Goal: Task Accomplishment & Management: Use online tool/utility

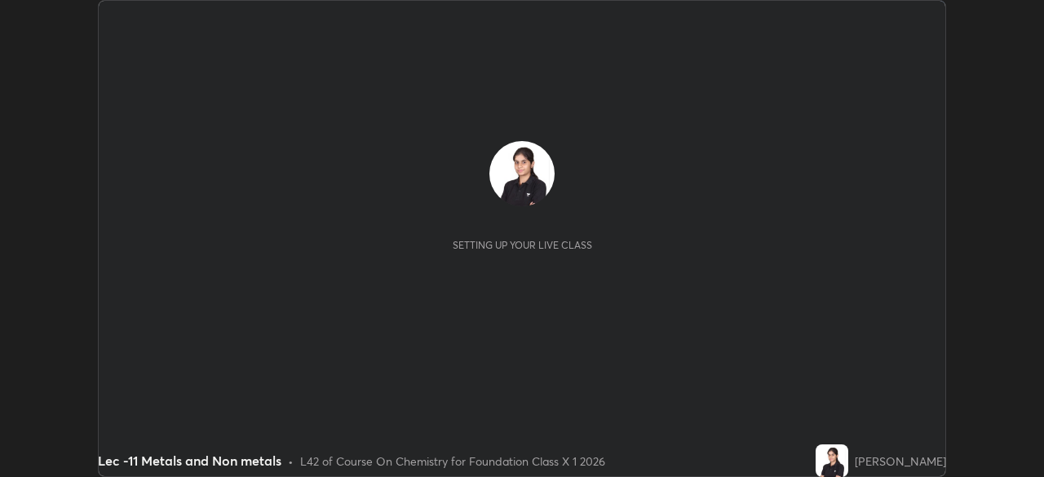
scroll to position [477, 1043]
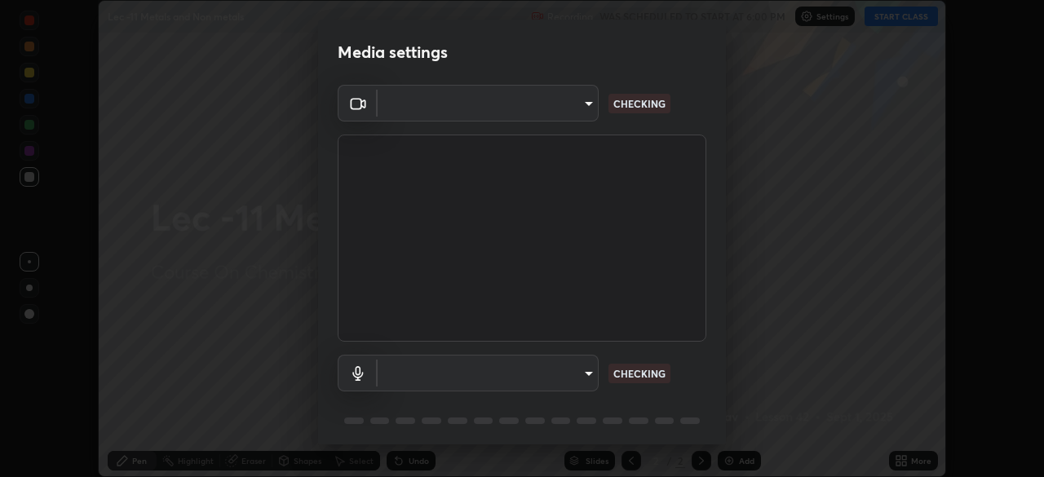
type input "bba66c41345857dcc9a6d4c580dc01eb5c8f13e357e582705132971b55534d29"
click at [564, 370] on body "Erase all Lec -11 Metals and Non metals Recording WAS SCHEDULED TO START AT 6:0…" at bounding box center [522, 238] width 1044 height 477
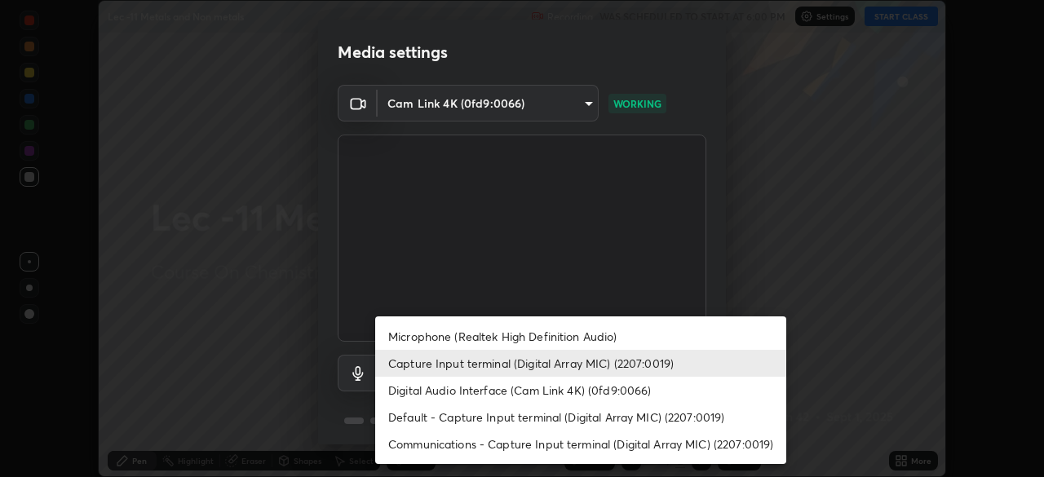
click at [564, 338] on li "Microphone (Realtek High Definition Audio)" at bounding box center [580, 336] width 411 height 27
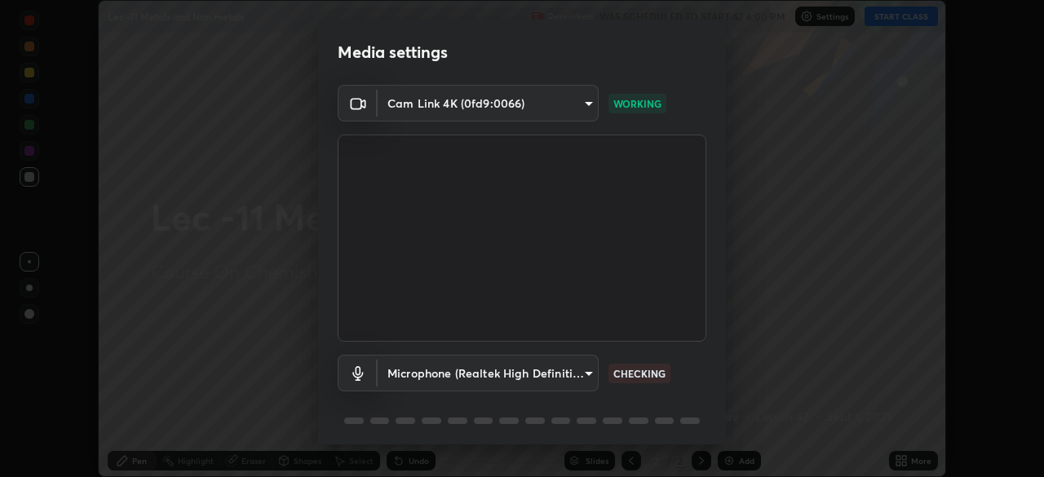
click at [538, 374] on body "Erase all Lec -11 Metals and Non metals Recording WAS SCHEDULED TO START AT 6:0…" at bounding box center [522, 238] width 1044 height 477
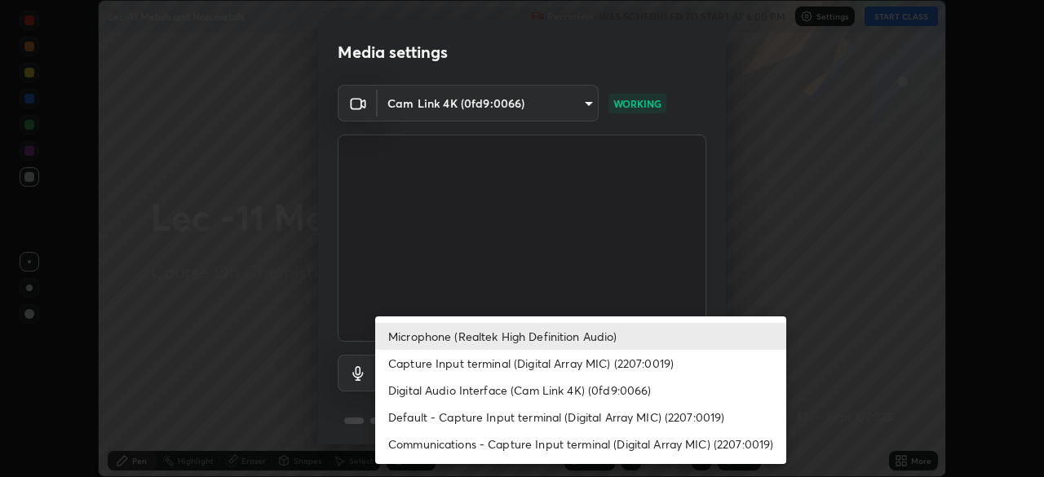
click at [549, 367] on li "Capture Input terminal (Digital Array MIC) (2207:0019)" at bounding box center [580, 363] width 411 height 27
type input "ec6ec2dc0f2f3e030c25a31047b233f474420635a2a41b721e21e6901f136957"
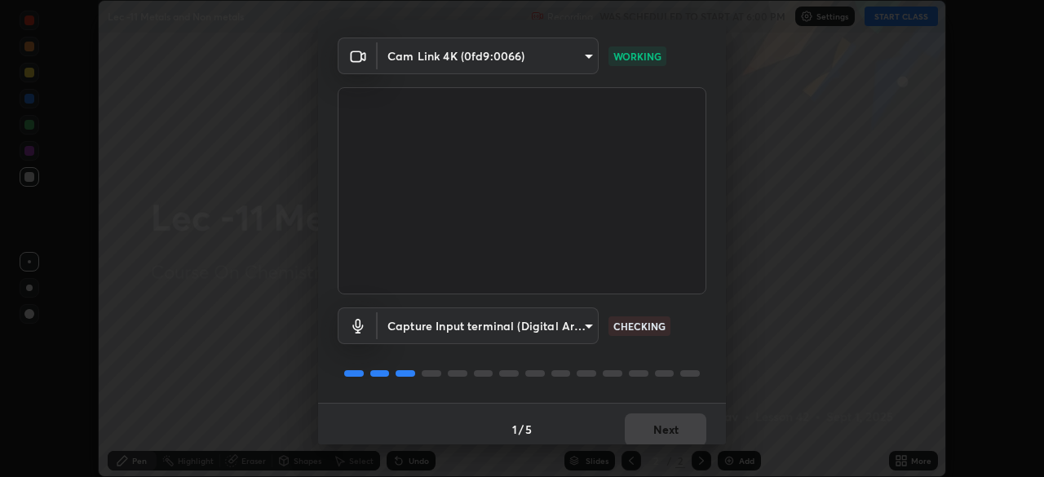
scroll to position [48, 0]
click at [656, 429] on button "Next" at bounding box center [666, 429] width 82 height 33
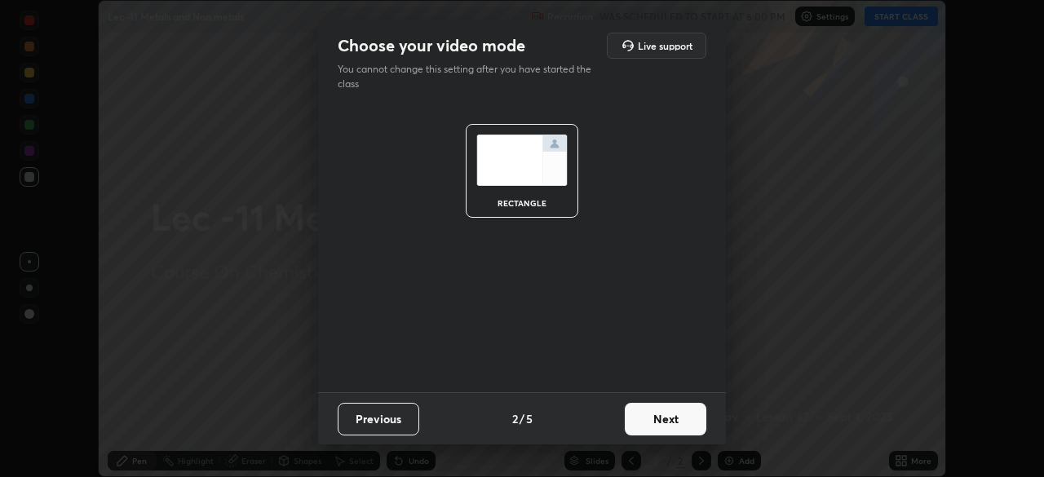
click at [671, 427] on button "Next" at bounding box center [666, 419] width 82 height 33
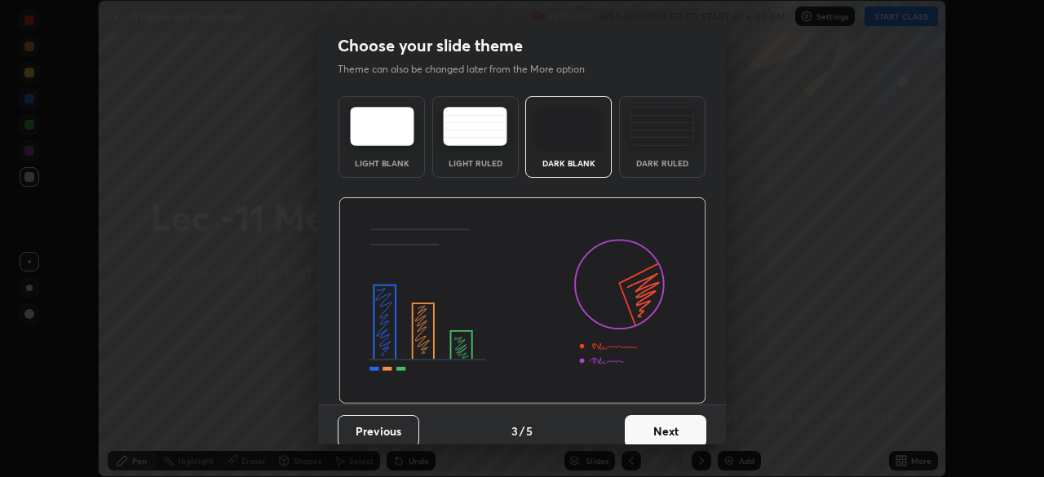
click at [672, 426] on button "Next" at bounding box center [666, 431] width 82 height 33
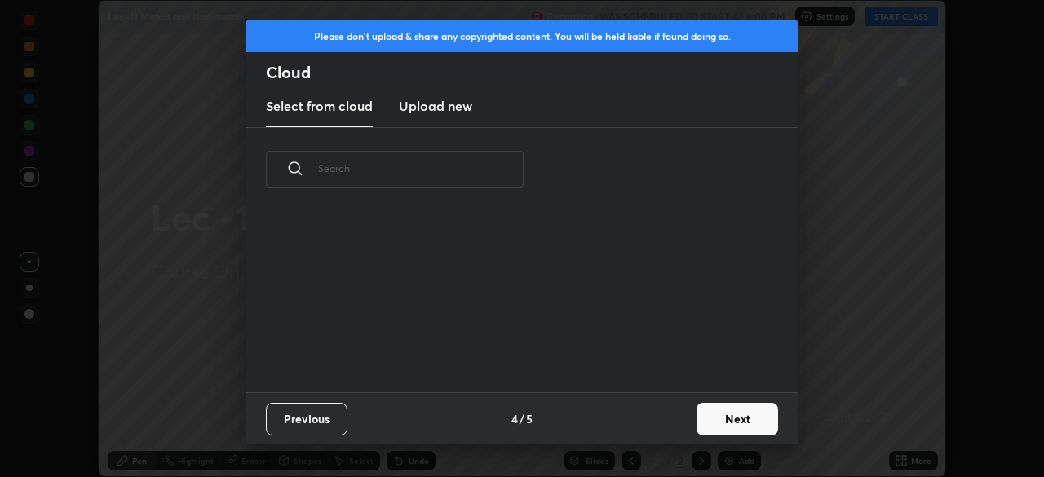
click at [721, 422] on button "Next" at bounding box center [738, 419] width 82 height 33
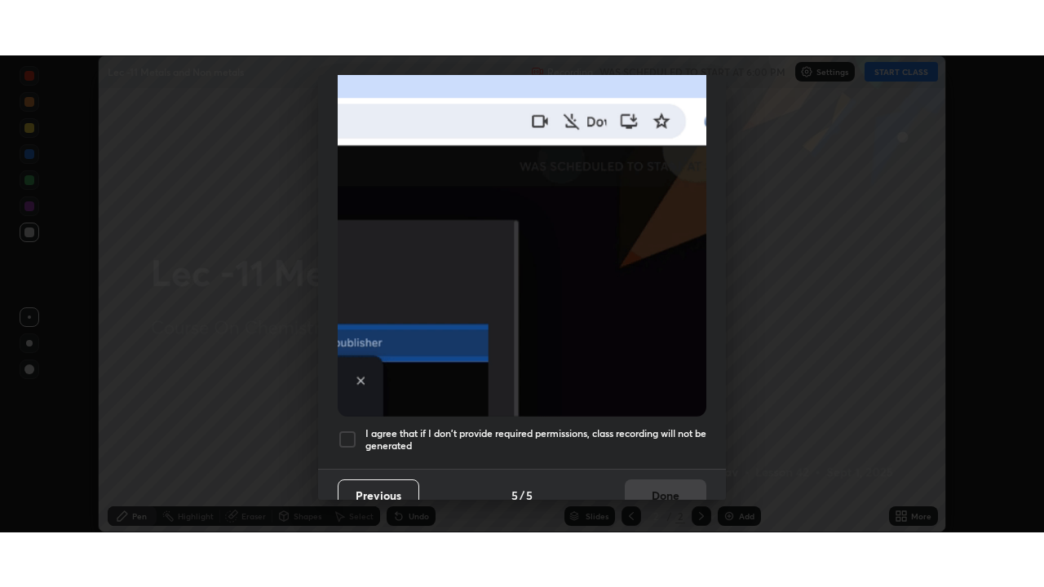
scroll to position [391, 0]
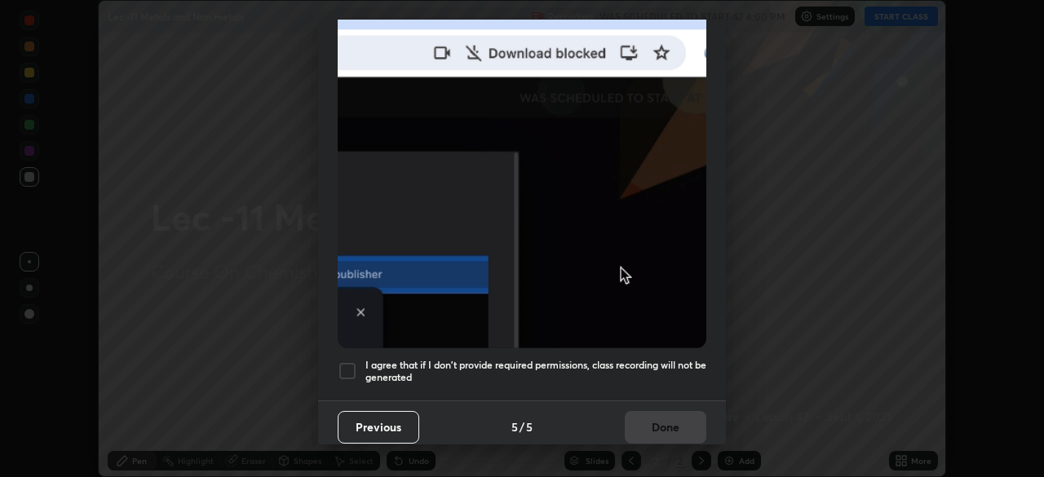
click at [347, 361] on div at bounding box center [348, 371] width 20 height 20
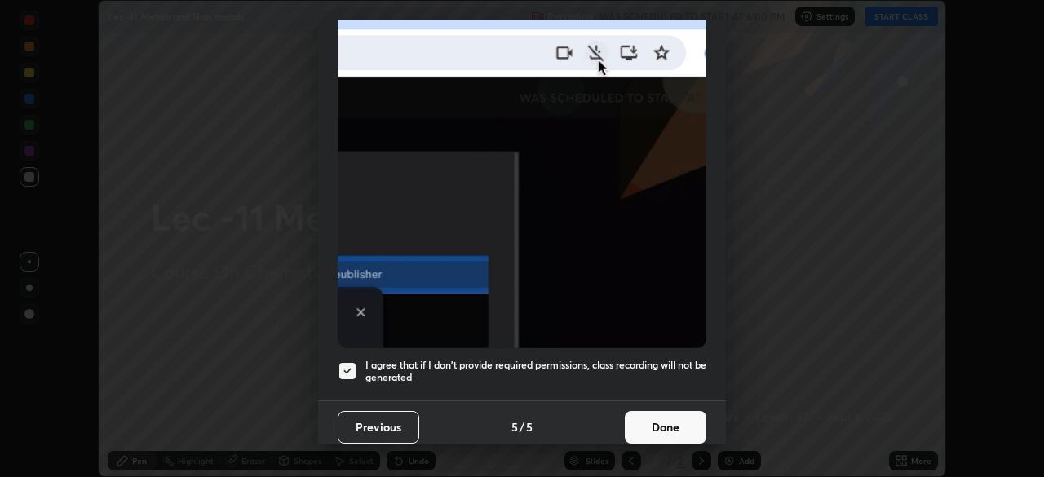
click at [653, 415] on button "Done" at bounding box center [666, 427] width 82 height 33
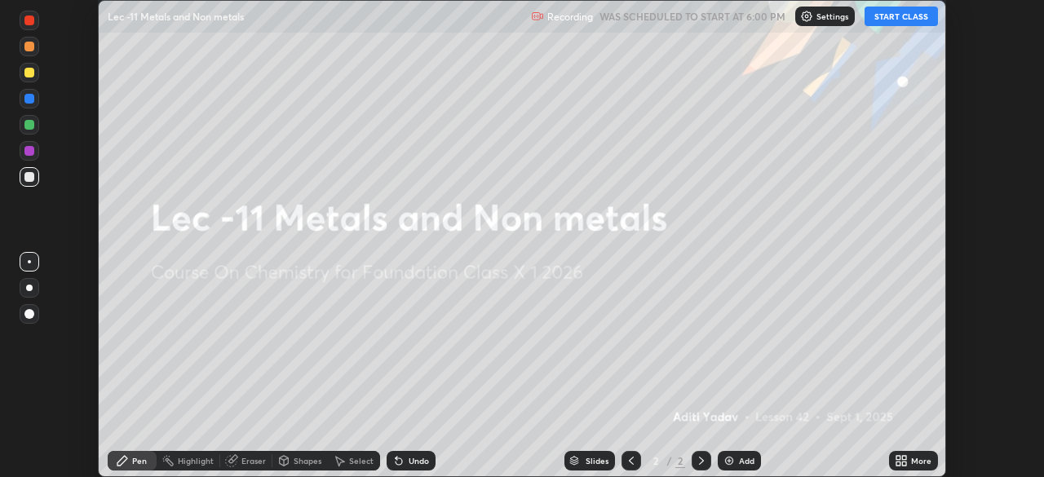
click at [908, 16] on button "START CLASS" at bounding box center [901, 17] width 73 height 20
click at [898, 458] on icon at bounding box center [898, 458] width 4 height 4
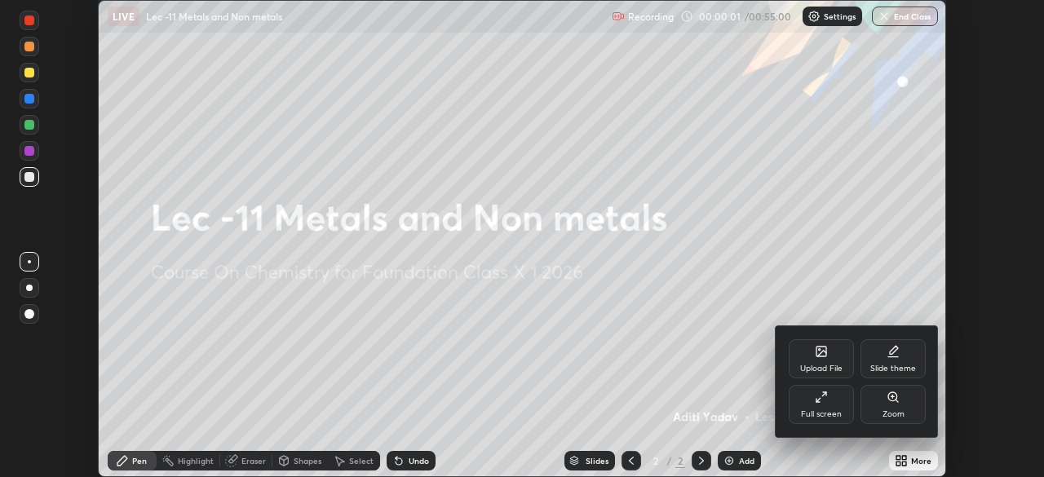
click at [814, 397] on div "Full screen" at bounding box center [821, 404] width 65 height 39
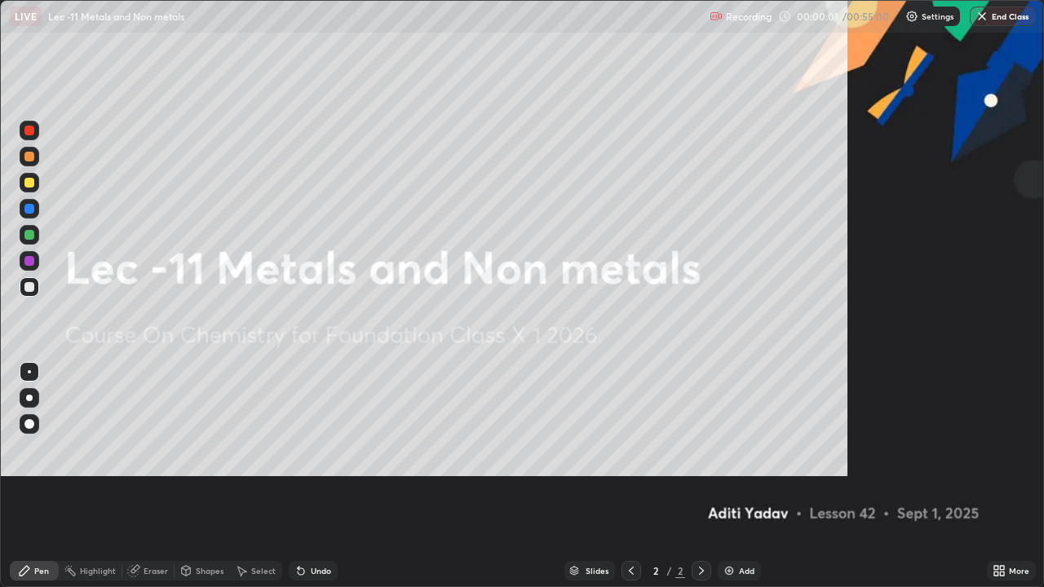
scroll to position [587, 1044]
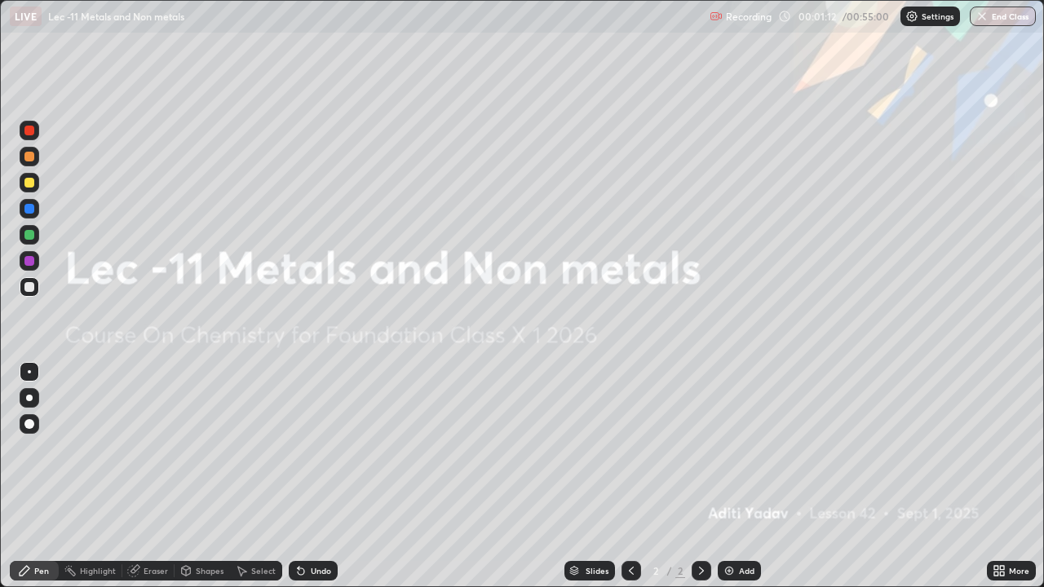
click at [314, 476] on div "Undo" at bounding box center [321, 571] width 20 height 8
click at [33, 187] on div at bounding box center [30, 183] width 20 height 20
click at [741, 476] on div "Add" at bounding box center [746, 571] width 15 height 8
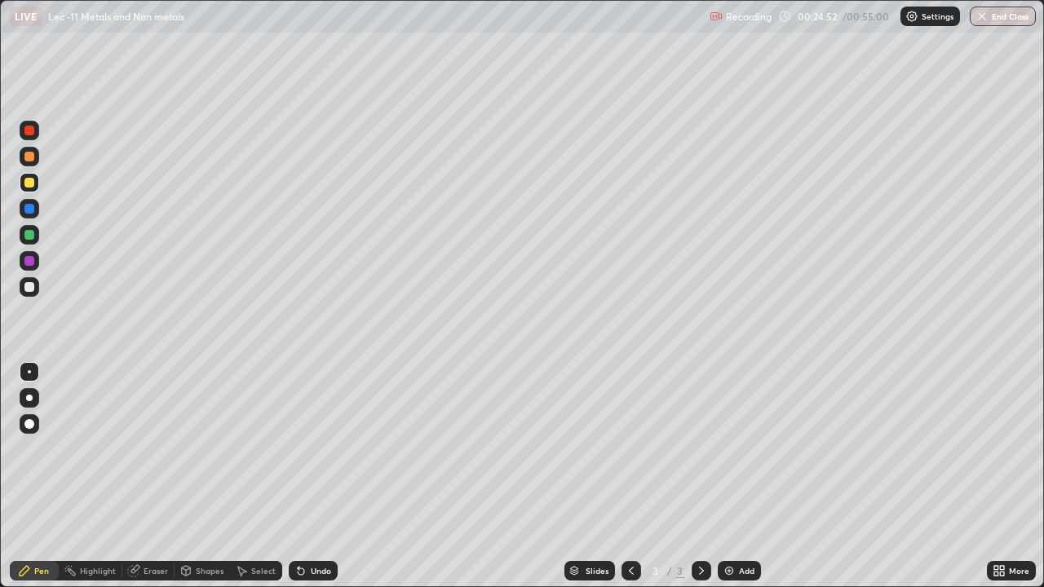
click at [29, 236] on div at bounding box center [29, 235] width 10 height 10
click at [29, 213] on div at bounding box center [29, 209] width 10 height 10
click at [29, 240] on div at bounding box center [30, 235] width 20 height 20
click at [32, 290] on div at bounding box center [29, 287] width 10 height 10
click at [727, 476] on img at bounding box center [729, 570] width 13 height 13
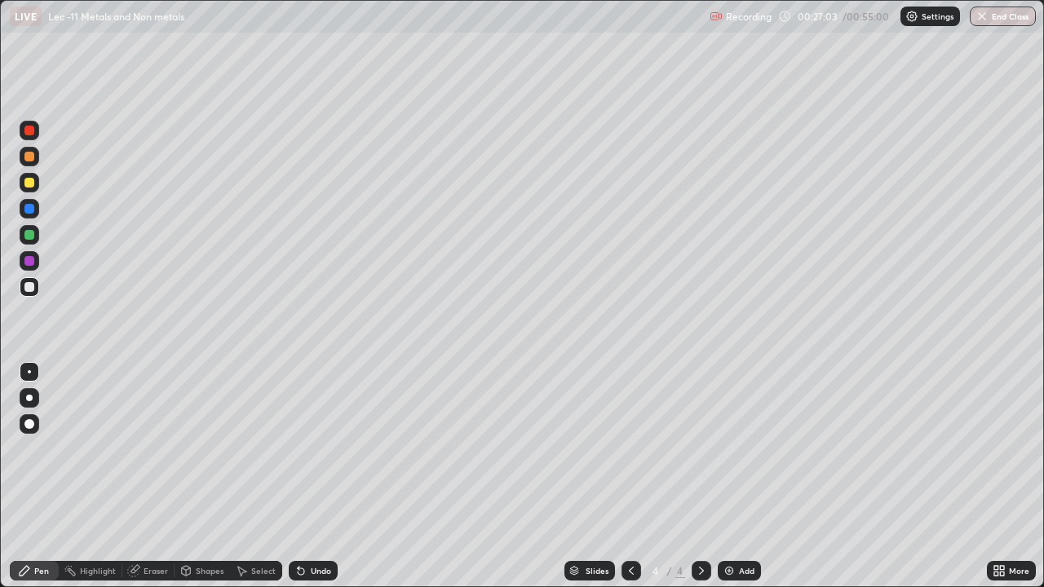
click at [314, 476] on div "Undo" at bounding box center [313, 571] width 49 height 20
click at [31, 233] on div at bounding box center [29, 235] width 10 height 10
click at [24, 285] on div at bounding box center [29, 287] width 10 height 10
click at [26, 264] on div at bounding box center [29, 261] width 10 height 10
click at [723, 476] on img at bounding box center [729, 570] width 13 height 13
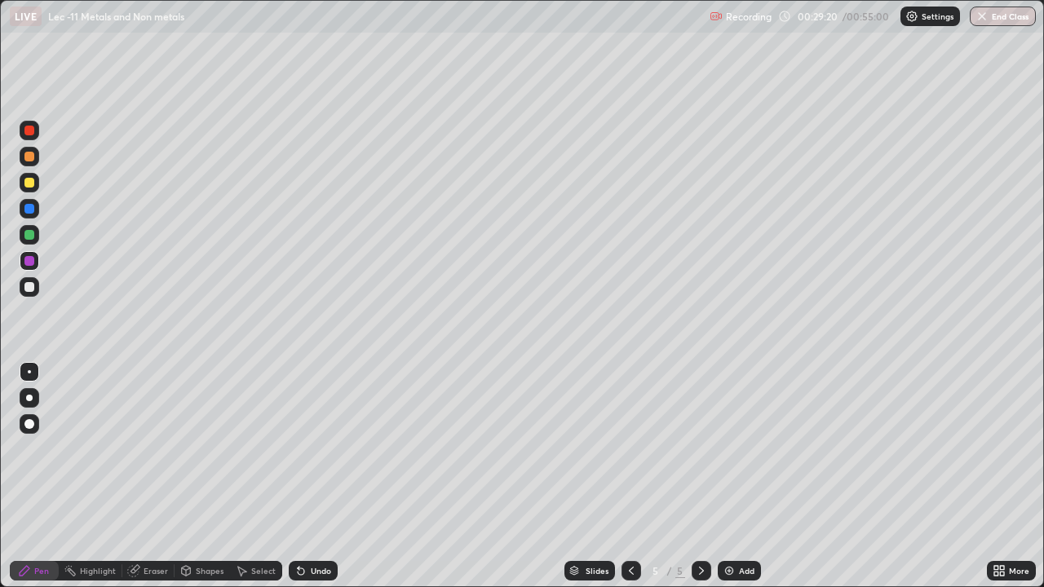
click at [31, 231] on div at bounding box center [29, 235] width 10 height 10
click at [726, 476] on div "Add" at bounding box center [739, 571] width 43 height 20
click at [30, 183] on div at bounding box center [29, 183] width 10 height 10
click at [300, 476] on div "Undo" at bounding box center [309, 571] width 55 height 33
click at [30, 235] on div at bounding box center [29, 235] width 10 height 10
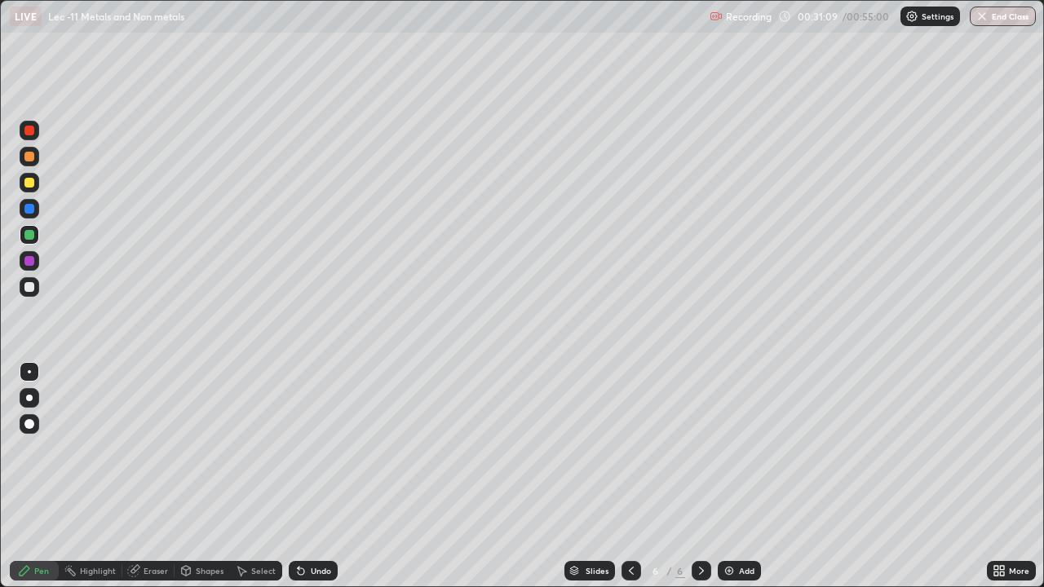
click at [28, 293] on div at bounding box center [30, 287] width 20 height 20
click at [36, 269] on div at bounding box center [30, 261] width 20 height 20
click at [30, 284] on div at bounding box center [29, 287] width 10 height 10
click at [29, 184] on div at bounding box center [29, 183] width 10 height 10
click at [725, 476] on img at bounding box center [729, 570] width 13 height 13
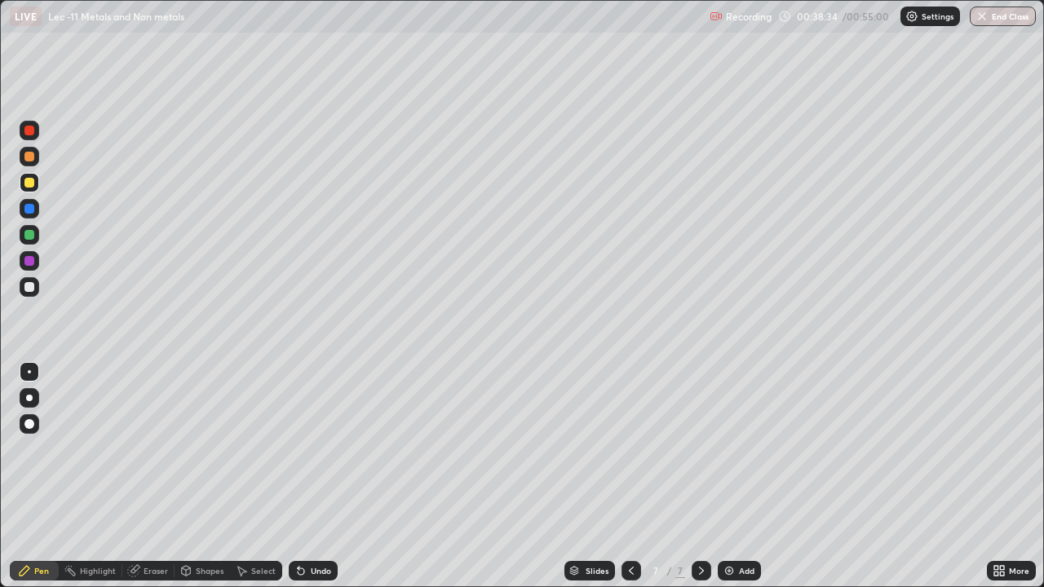
click at [30, 237] on div at bounding box center [29, 235] width 10 height 10
click at [26, 287] on div at bounding box center [29, 287] width 10 height 10
click at [24, 263] on div at bounding box center [29, 261] width 10 height 10
click at [33, 211] on div at bounding box center [29, 209] width 10 height 10
click at [744, 476] on div "Add" at bounding box center [746, 571] width 15 height 8
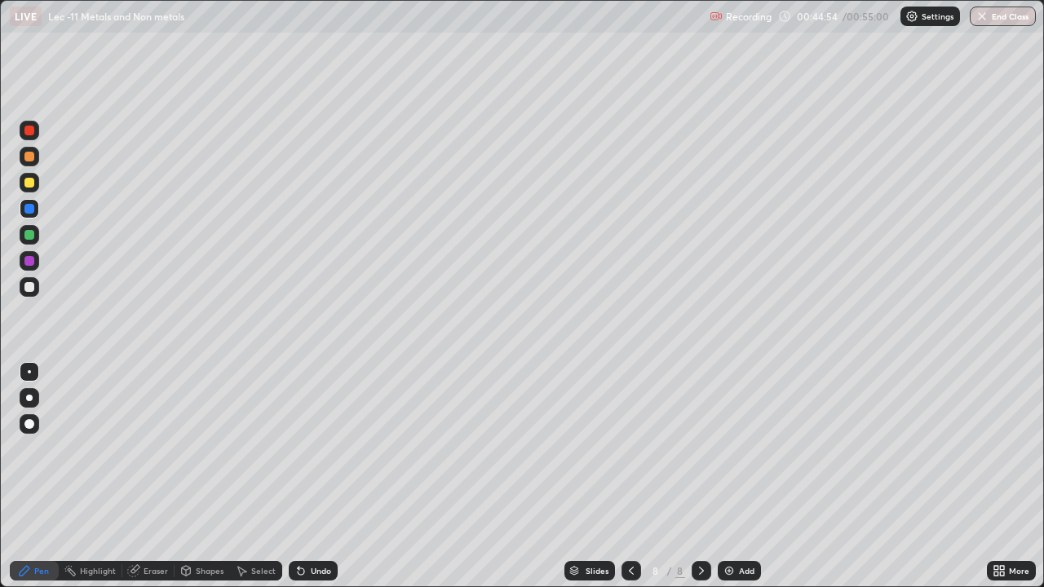
click at [32, 188] on div at bounding box center [30, 183] width 20 height 20
click at [27, 237] on div at bounding box center [29, 235] width 10 height 10
click at [31, 289] on div at bounding box center [29, 287] width 10 height 10
click at [740, 476] on div "Add" at bounding box center [746, 571] width 15 height 8
click at [29, 237] on div at bounding box center [29, 235] width 10 height 10
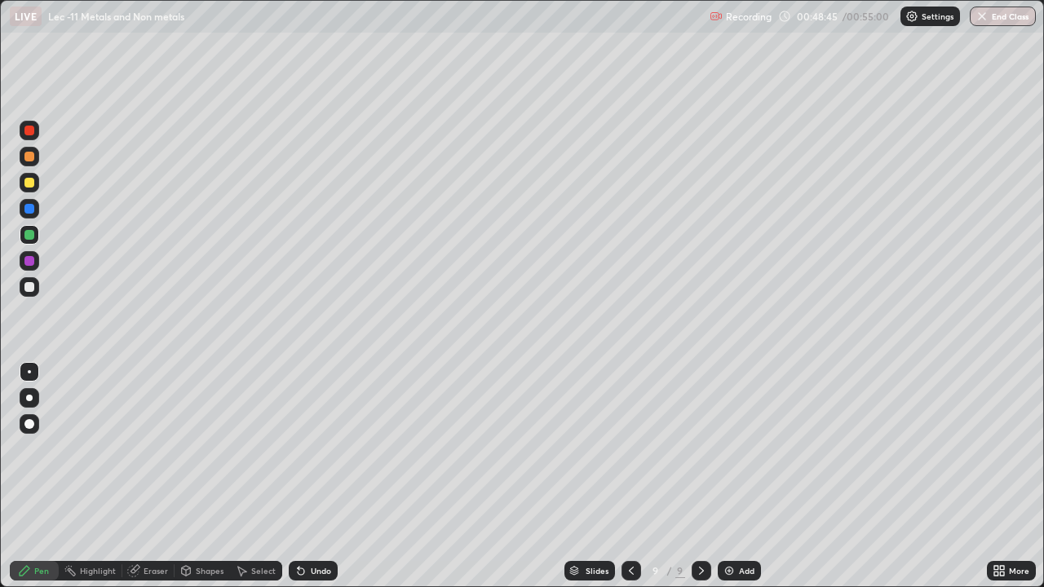
click at [1014, 11] on button "End Class" at bounding box center [1003, 17] width 66 height 20
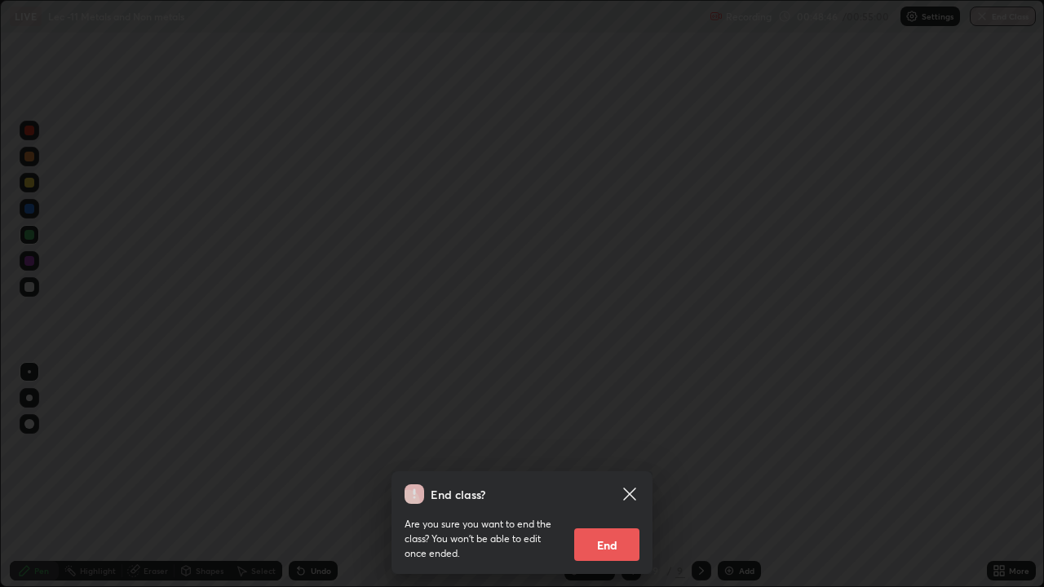
click at [586, 476] on button "End" at bounding box center [606, 545] width 65 height 33
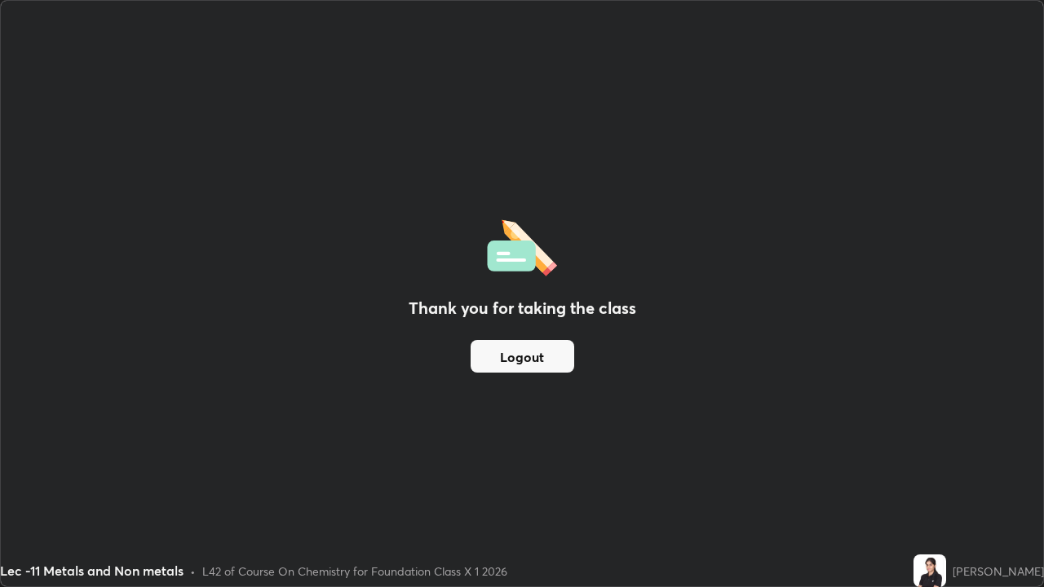
click at [516, 361] on button "Logout" at bounding box center [523, 356] width 104 height 33
